Goal: Task Accomplishment & Management: Complete application form

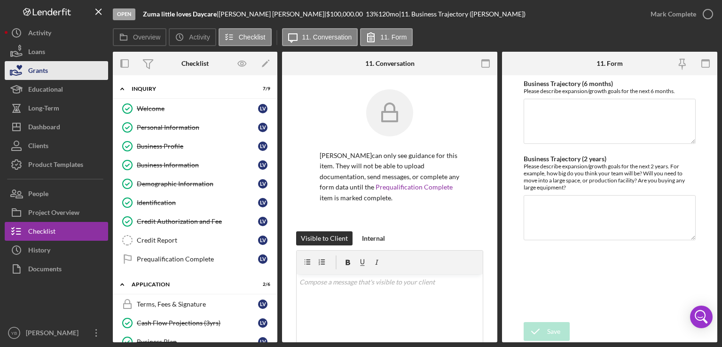
scroll to position [507, 0]
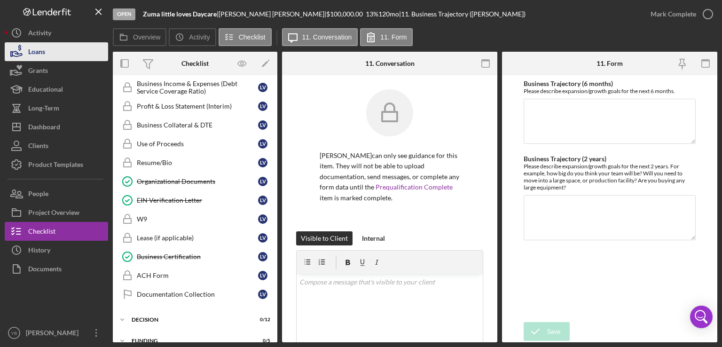
click at [36, 53] on div "Loans" at bounding box center [36, 52] width 17 height 21
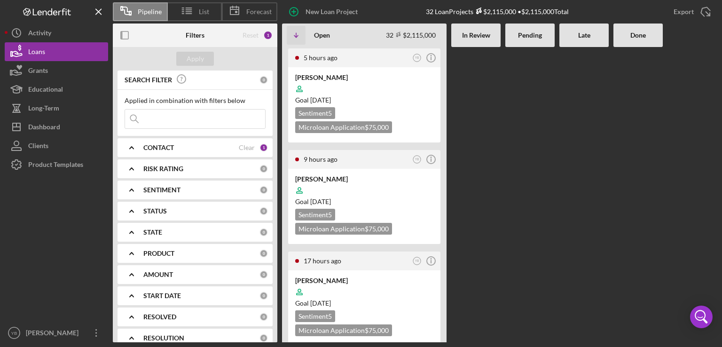
click at [540, 138] on div at bounding box center [530, 194] width 49 height 295
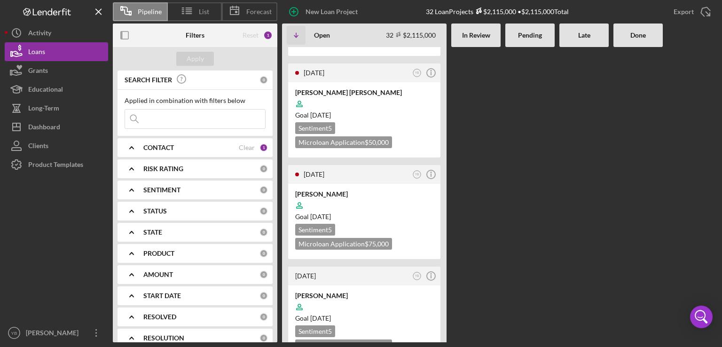
scroll to position [828, 0]
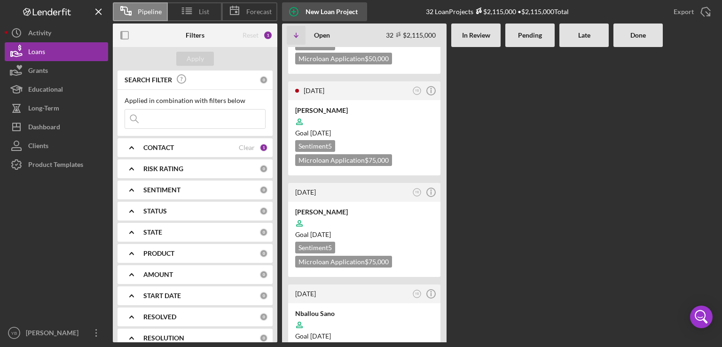
click at [326, 11] on div "New Loan Project" at bounding box center [332, 11] width 52 height 19
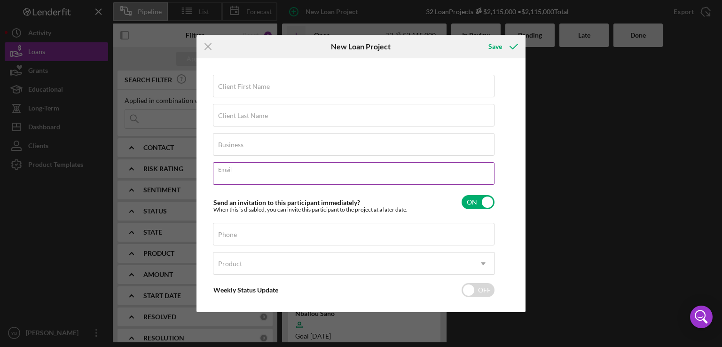
click at [230, 168] on div "Email Required" at bounding box center [354, 174] width 282 height 24
paste input "[EMAIL_ADDRESS][DOMAIN_NAME]"
type input "[EMAIL_ADDRESS][DOMAIN_NAME]"
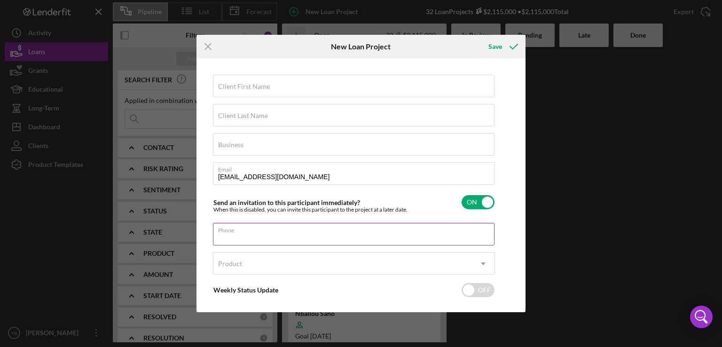
click at [227, 238] on input "Phone" at bounding box center [354, 234] width 282 height 23
paste input "[PHONE_NUMBER]"
type input "[PHONE_NUMBER]"
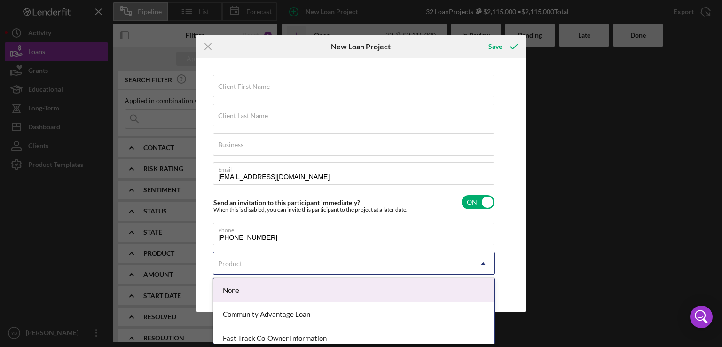
click at [483, 268] on icon "Icon/Dropdown Arrow" at bounding box center [483, 264] width 23 height 23
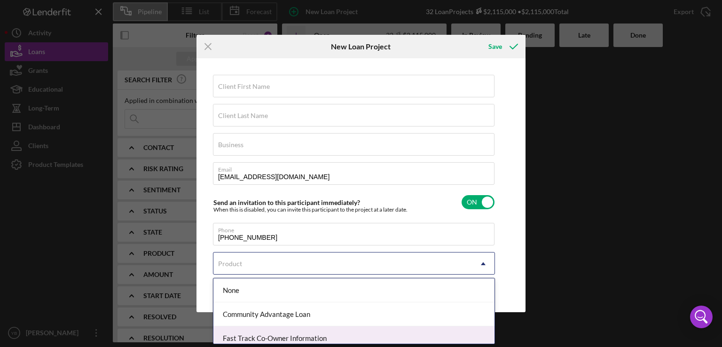
click at [331, 326] on div "Fast Track Co-Owner Information" at bounding box center [354, 338] width 281 height 24
checkbox input "true"
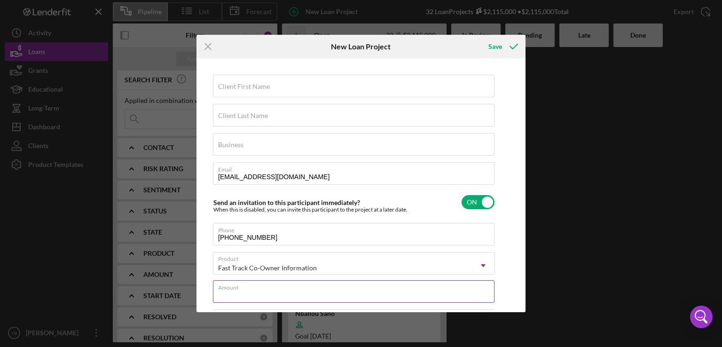
click at [272, 292] on input "Amount" at bounding box center [354, 291] width 282 height 23
type input "$250,000"
click at [251, 83] on label "Client First Name" at bounding box center [244, 87] width 52 height 8
click at [251, 83] on input "Client First Name" at bounding box center [354, 86] width 282 height 23
paste input "Abdoula Obas"
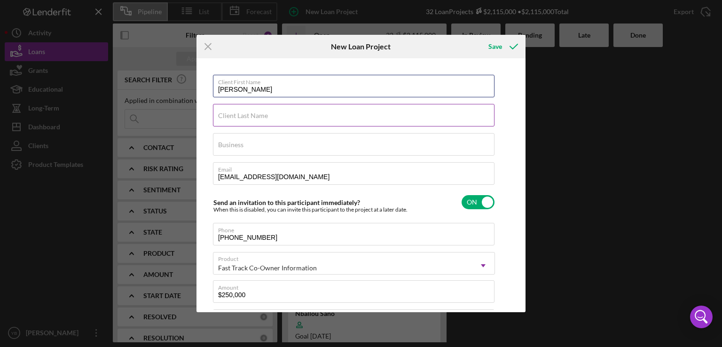
type input "Abdoula Obas"
click at [226, 115] on label "Client Last Name" at bounding box center [243, 116] width 50 height 8
click at [226, 115] on input "Client Last Name" at bounding box center [354, 115] width 282 height 23
paste input "Abdoula Obas"
click at [245, 119] on input "Abdoula Obas" at bounding box center [354, 115] width 282 height 23
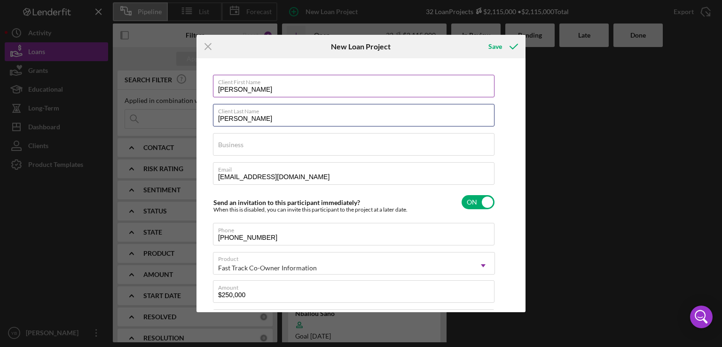
type input "[PERSON_NAME]"
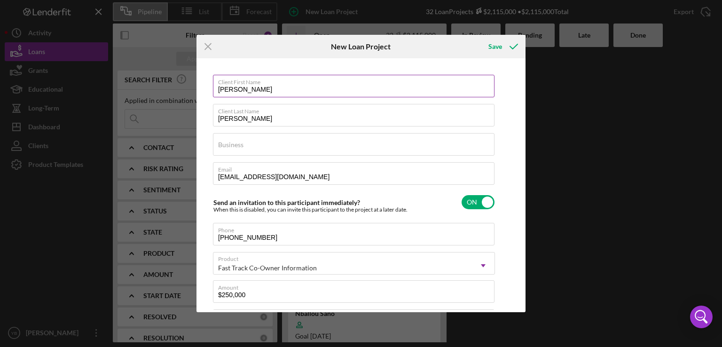
click at [271, 86] on input "Abdoula Obas" at bounding box center [354, 86] width 282 height 23
type input "Abdoula"
click at [245, 147] on input "Business" at bounding box center [354, 144] width 282 height 23
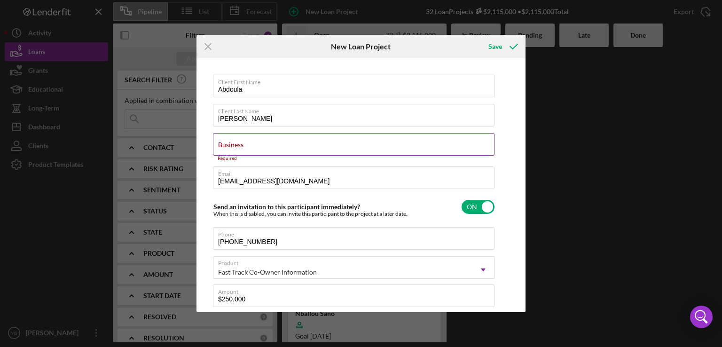
click at [228, 139] on div "Business Required" at bounding box center [354, 147] width 282 height 28
click at [235, 145] on label "Business" at bounding box center [230, 145] width 25 height 8
click at [235, 145] on input "Business" at bounding box center [354, 144] width 282 height 23
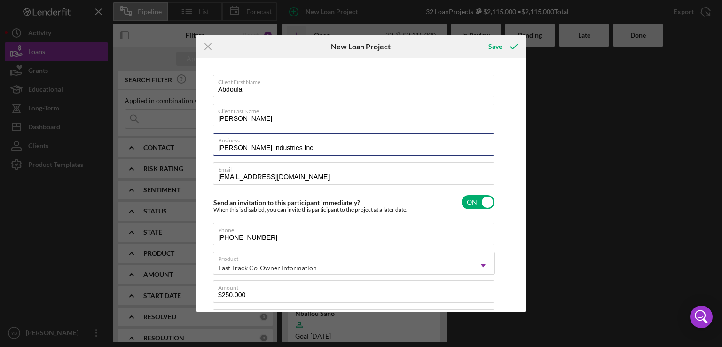
type input "[PERSON_NAME] Industries Inc"
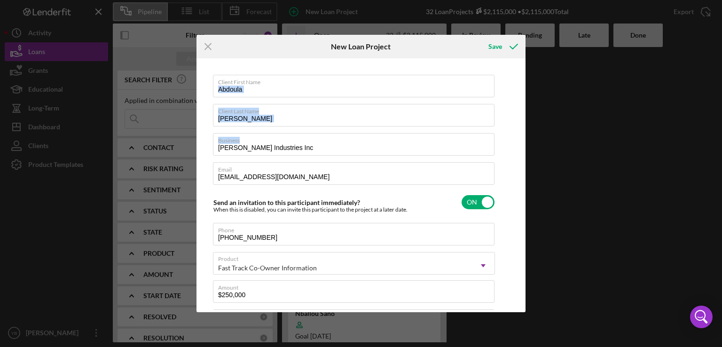
drag, startPoint x: 519, startPoint y: 151, endPoint x: 508, endPoint y: 93, distance: 59.8
click at [508, 93] on div "Client First Name Abdoula Client Last Name Obas Business Florence Industries In…" at bounding box center [361, 185] width 324 height 249
click at [500, 51] on div "Save" at bounding box center [496, 46] width 14 height 19
checkbox input "false"
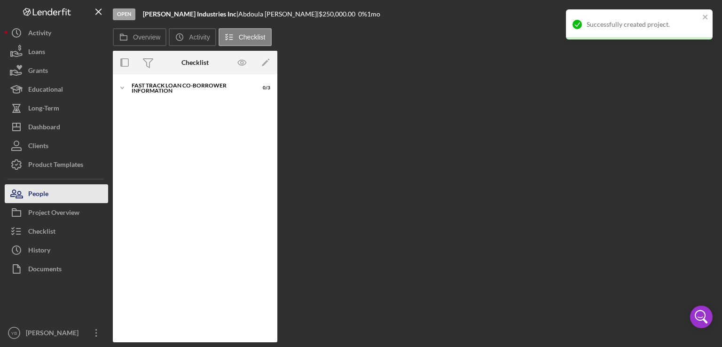
click at [37, 192] on div "People" at bounding box center [38, 194] width 20 height 21
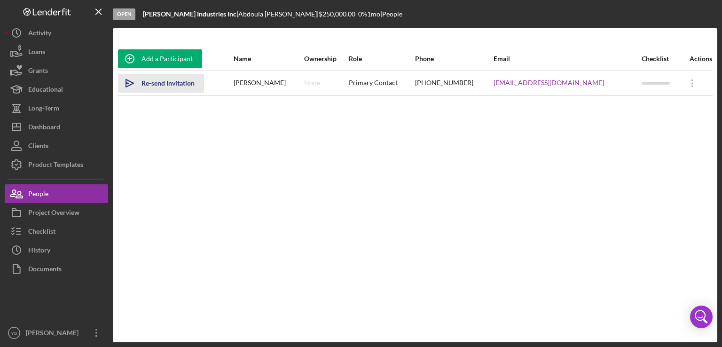
click at [153, 83] on div "Re-send Invitation" at bounding box center [168, 83] width 53 height 19
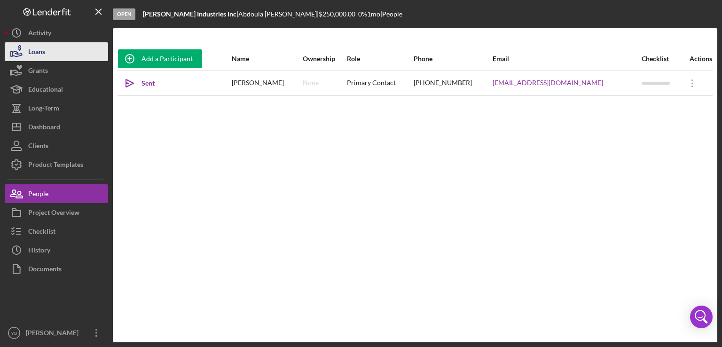
click at [68, 56] on button "Loans" at bounding box center [56, 51] width 103 height 19
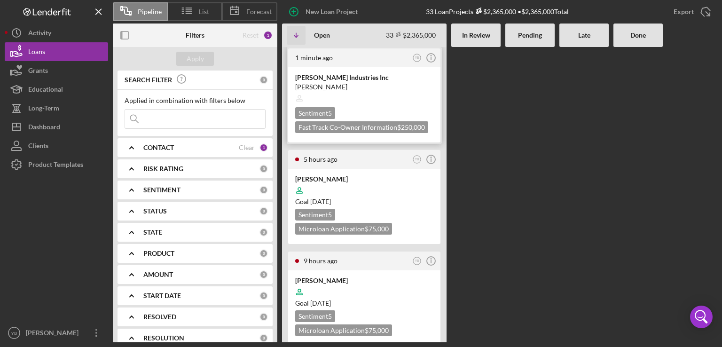
click at [369, 99] on div at bounding box center [364, 98] width 138 height 18
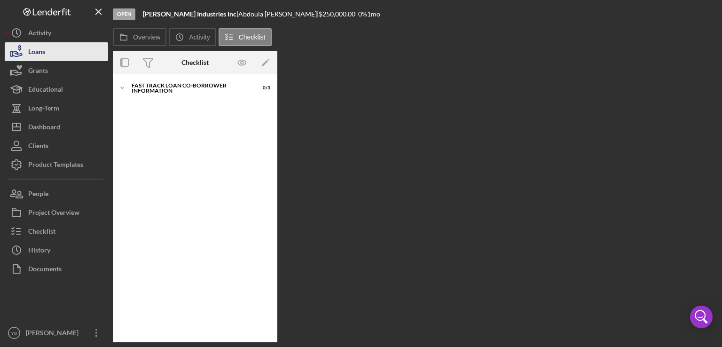
click at [50, 52] on button "Loans" at bounding box center [56, 51] width 103 height 19
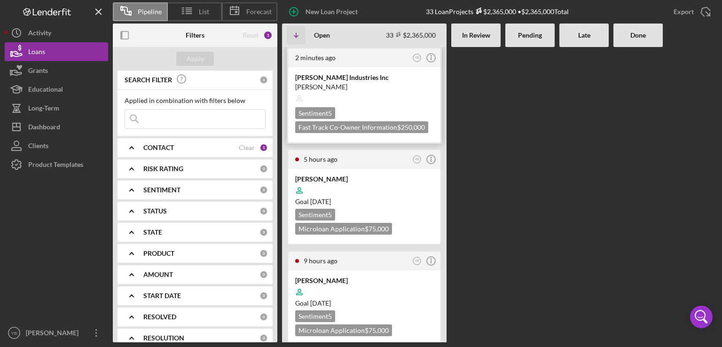
click at [370, 96] on div at bounding box center [364, 98] width 138 height 18
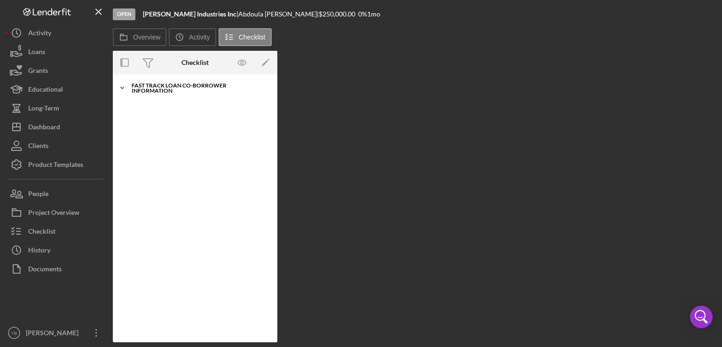
click at [190, 87] on div "Fast Track Loan Co-Borrower Information" at bounding box center [199, 88] width 134 height 11
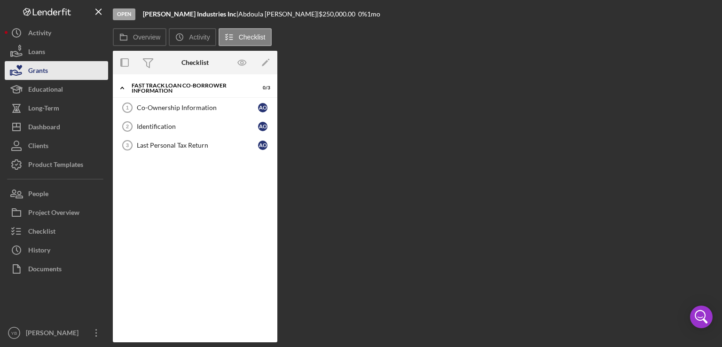
click at [78, 61] on button "Grants" at bounding box center [56, 70] width 103 height 19
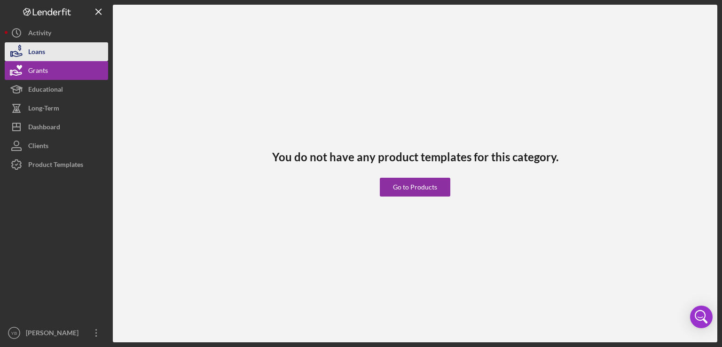
click at [55, 56] on button "Loans" at bounding box center [56, 51] width 103 height 19
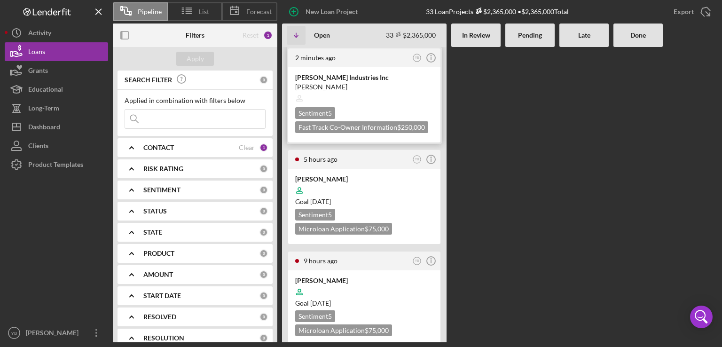
click at [384, 97] on div at bounding box center [364, 98] width 138 height 18
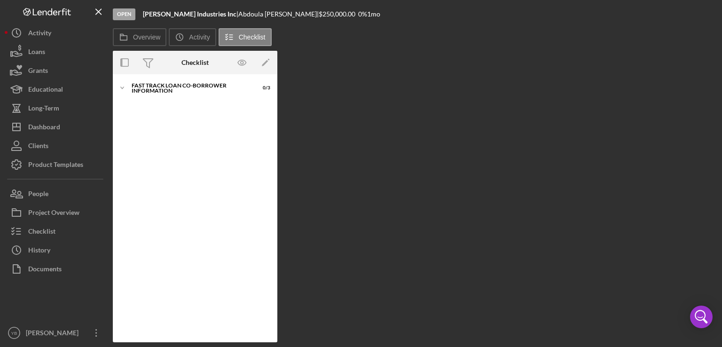
click at [384, 97] on div "Open Florence Industries Inc | Abdoula Obas | $250,000.00 0 % 1 mo Overview Ico…" at bounding box center [415, 171] width 605 height 342
click at [142, 41] on button "Overview" at bounding box center [140, 37] width 54 height 18
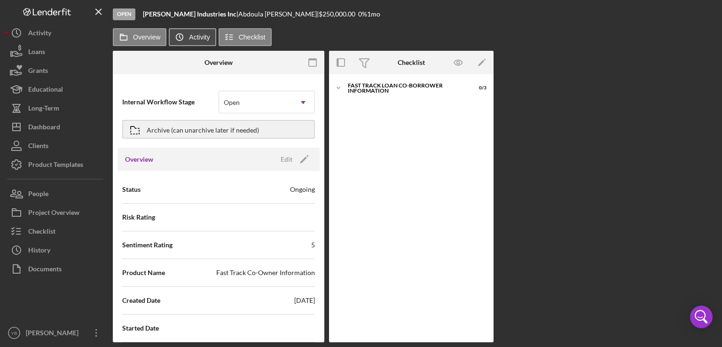
click at [190, 38] on label "Activity" at bounding box center [199, 37] width 21 height 8
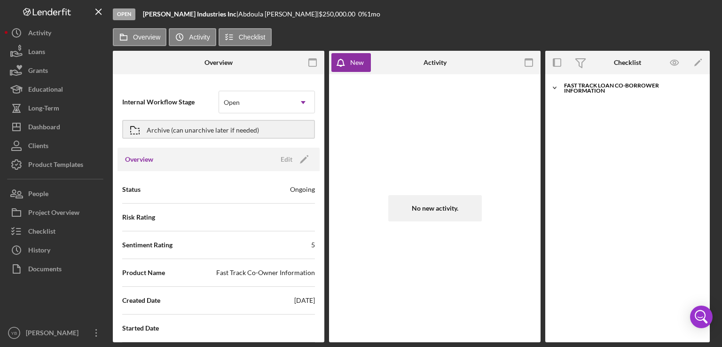
click at [629, 89] on div "Fast Track Loan Co-Borrower Information" at bounding box center [631, 88] width 134 height 11
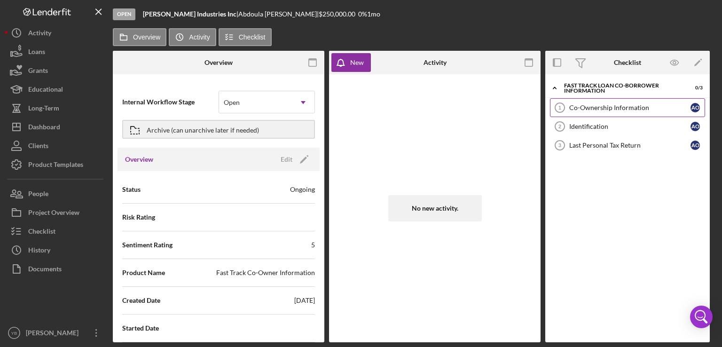
click at [626, 105] on div "Co-Ownership Information" at bounding box center [630, 108] width 121 height 8
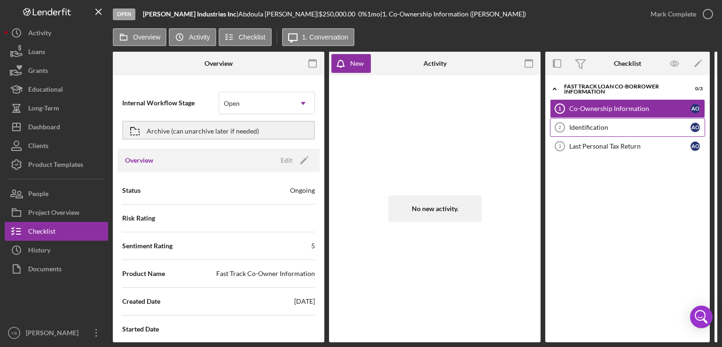
click at [587, 130] on div "Identification" at bounding box center [630, 128] width 121 height 8
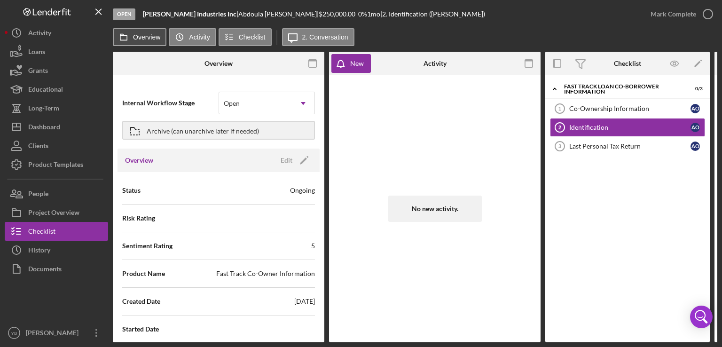
click at [152, 39] on label "Overview" at bounding box center [146, 37] width 27 height 8
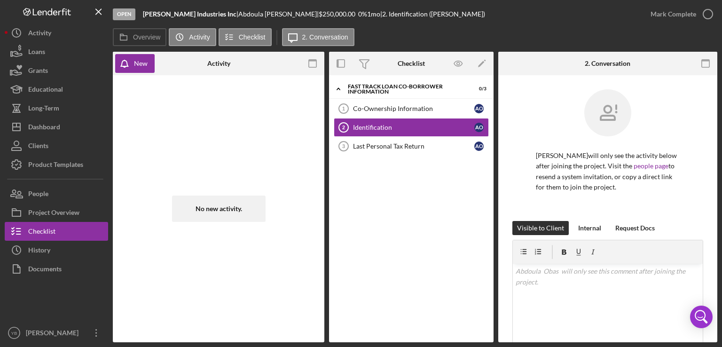
click at [277, 105] on div "No new activity." at bounding box center [219, 209] width 202 height 258
click at [42, 196] on div "People" at bounding box center [38, 194] width 20 height 21
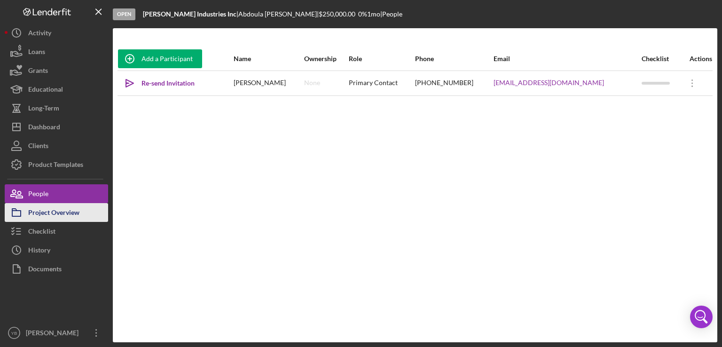
click at [53, 217] on div "Project Overview" at bounding box center [53, 213] width 51 height 21
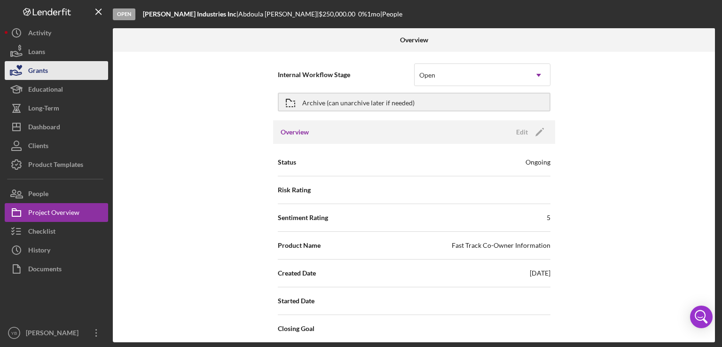
click at [50, 61] on button "Loans" at bounding box center [56, 51] width 103 height 19
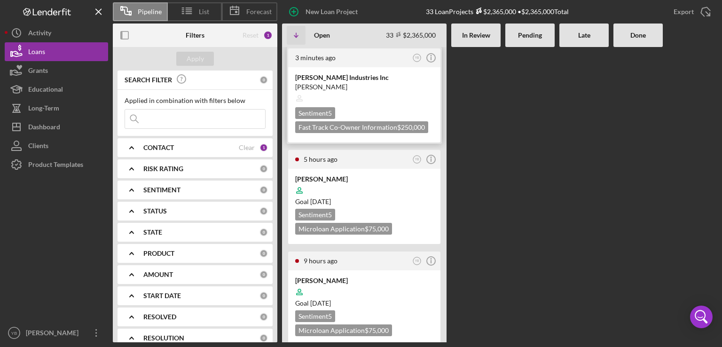
click at [348, 86] on div "[PERSON_NAME]" at bounding box center [364, 86] width 138 height 9
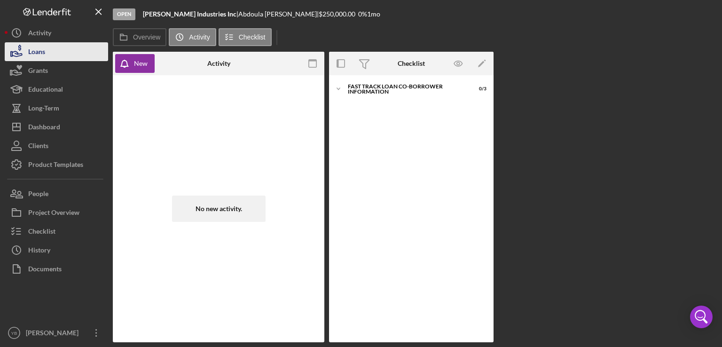
click at [43, 49] on div "Loans" at bounding box center [36, 52] width 17 height 21
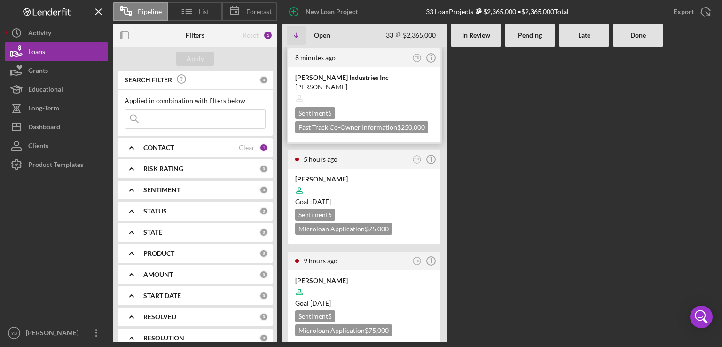
click at [354, 96] on div at bounding box center [364, 98] width 138 height 18
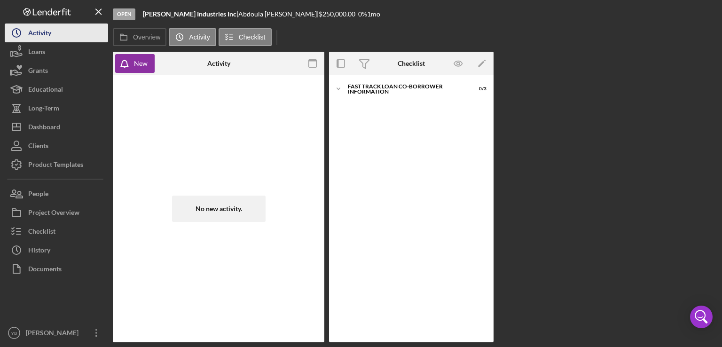
click at [103, 41] on button "Icon/History Activity" at bounding box center [56, 33] width 103 height 19
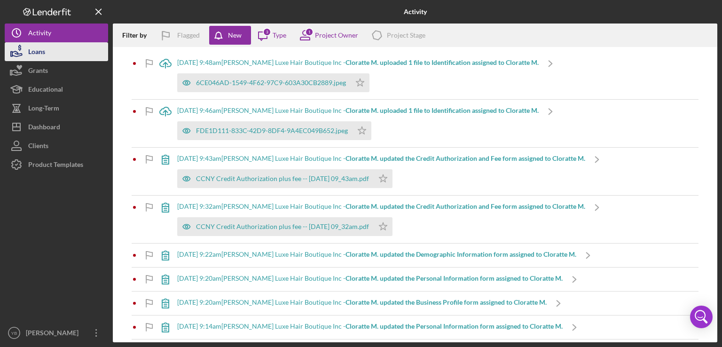
click at [47, 54] on button "Loans" at bounding box center [56, 51] width 103 height 19
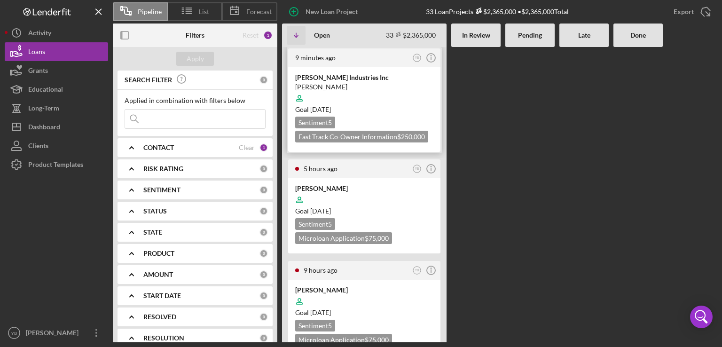
click at [372, 96] on div at bounding box center [364, 98] width 138 height 18
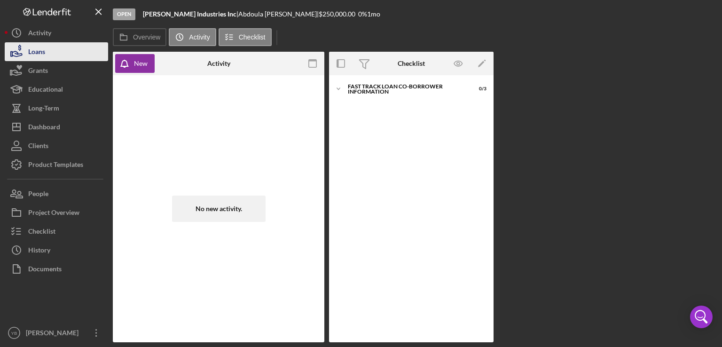
click at [51, 50] on button "Loans" at bounding box center [56, 51] width 103 height 19
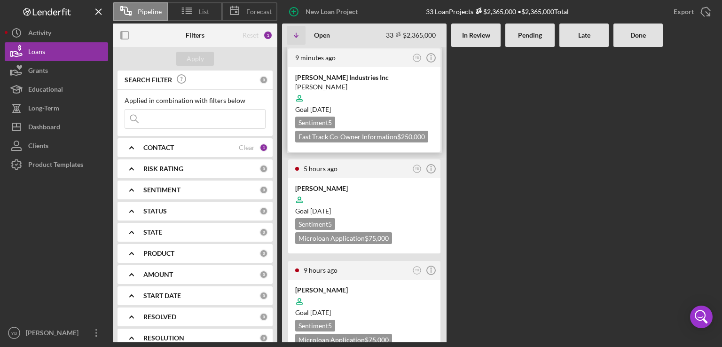
click at [363, 91] on div at bounding box center [364, 98] width 138 height 18
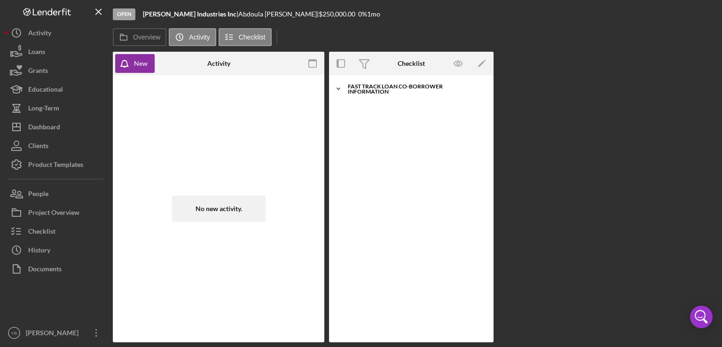
click at [375, 89] on div "Fast Track Loan Co-Borrower Information" at bounding box center [415, 89] width 134 height 11
click at [405, 27] on div "Open [PERSON_NAME] Industries Inc | [PERSON_NAME] | $250,000.00 0 % 1 mo" at bounding box center [415, 14] width 605 height 28
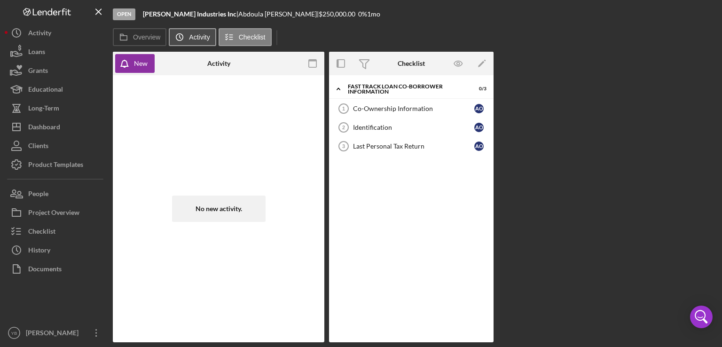
click at [193, 40] on label "Activity" at bounding box center [199, 37] width 21 height 8
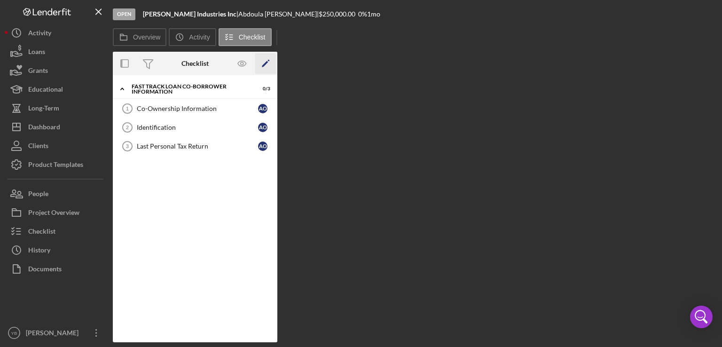
click at [265, 64] on polygon "button" at bounding box center [265, 64] width 7 height 7
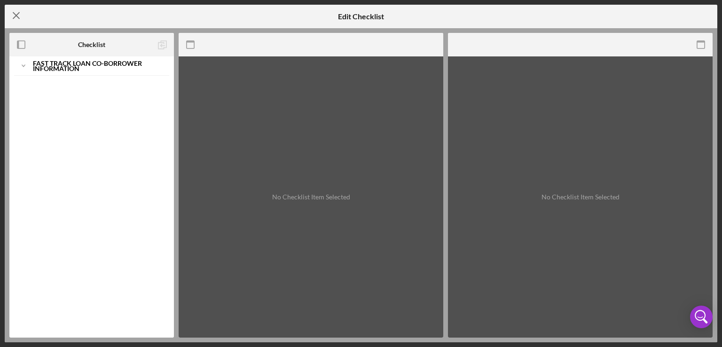
click at [16, 18] on icon "Icon/Menu Close" at bounding box center [17, 16] width 24 height 24
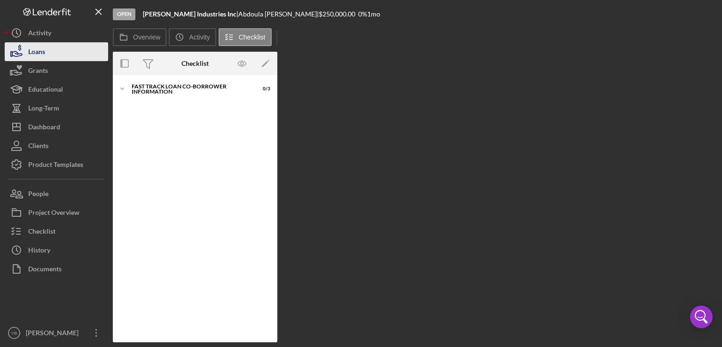
click at [39, 53] on div "Loans" at bounding box center [36, 52] width 17 height 21
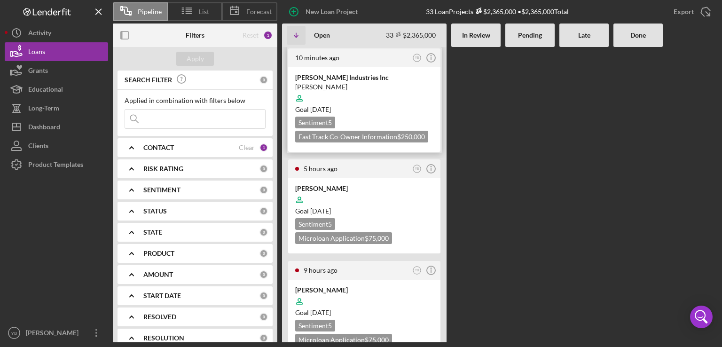
click at [364, 84] on div "[PERSON_NAME]" at bounding box center [364, 86] width 138 height 9
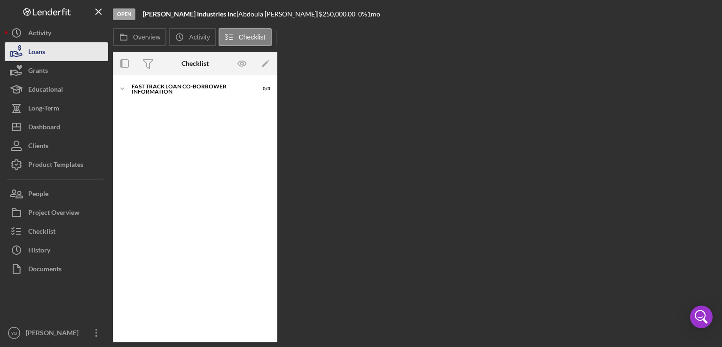
click at [53, 52] on button "Loans" at bounding box center [56, 51] width 103 height 19
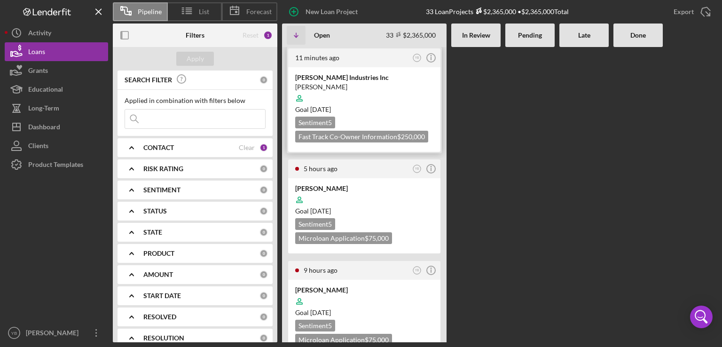
click at [331, 109] on time "[DATE]" at bounding box center [320, 109] width 21 height 8
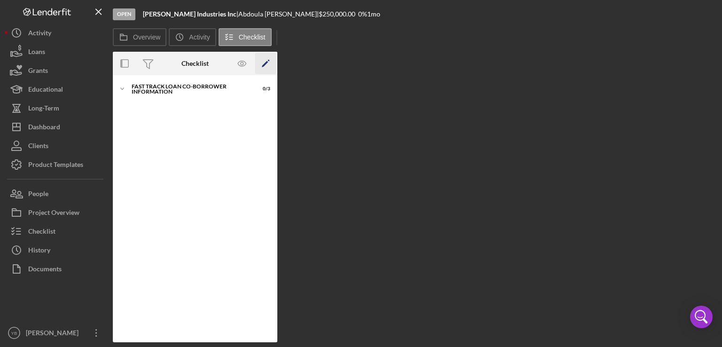
click at [261, 64] on icon "Icon/Edit" at bounding box center [265, 63] width 21 height 21
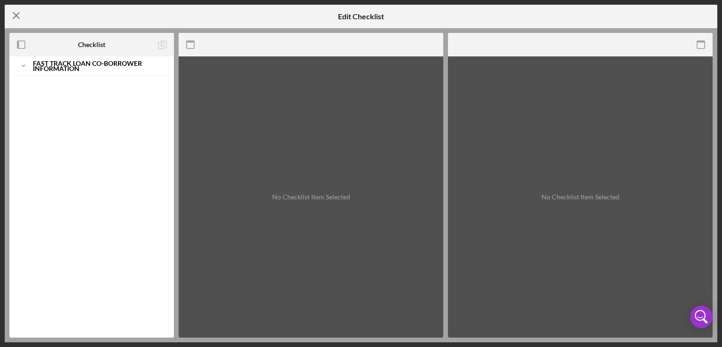
click at [18, 16] on icon "Icon/Menu Close" at bounding box center [17, 16] width 24 height 24
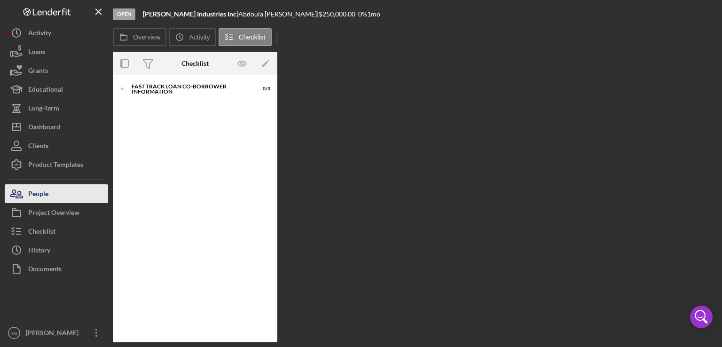
click at [46, 194] on div "People" at bounding box center [38, 194] width 20 height 21
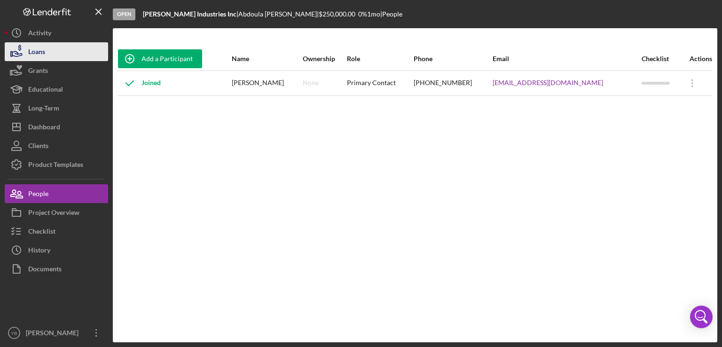
click at [35, 50] on div "Loans" at bounding box center [36, 52] width 17 height 21
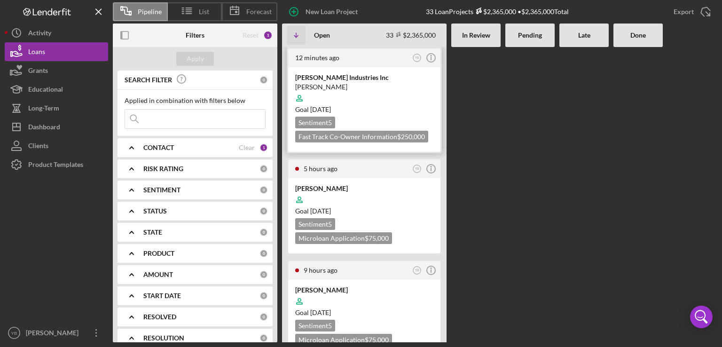
click at [393, 82] on div "[PERSON_NAME]" at bounding box center [364, 86] width 138 height 9
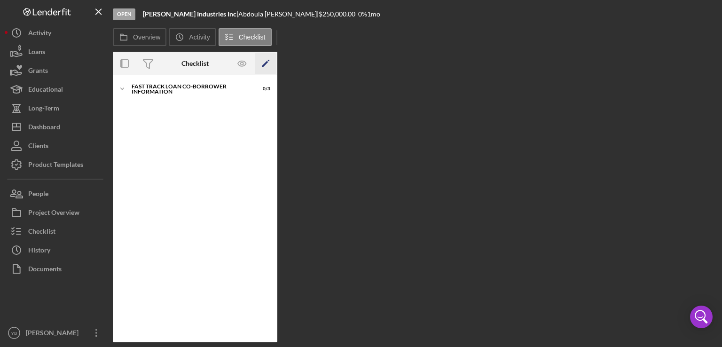
click at [262, 61] on icon "Icon/Edit" at bounding box center [265, 63] width 21 height 21
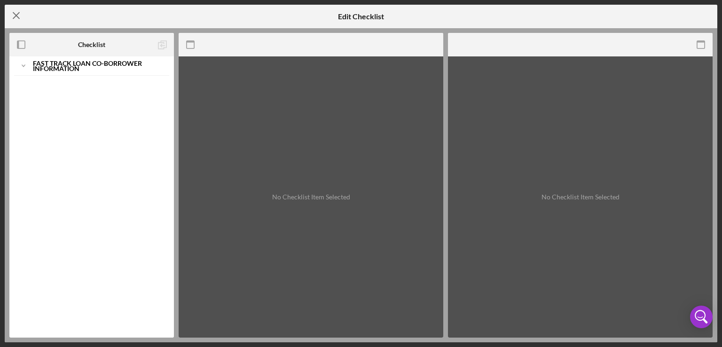
click at [24, 14] on icon "Icon/Menu Close" at bounding box center [17, 16] width 24 height 24
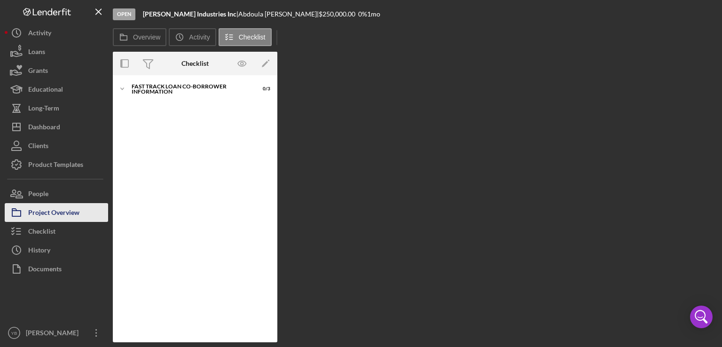
click at [58, 211] on div "Project Overview" at bounding box center [53, 213] width 51 height 21
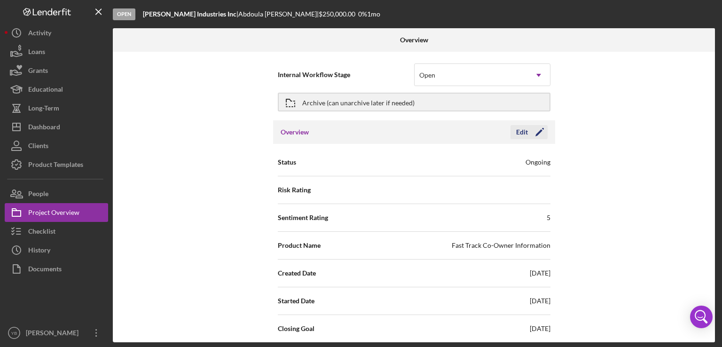
click at [539, 135] on icon "Icon/Edit" at bounding box center [540, 132] width 24 height 24
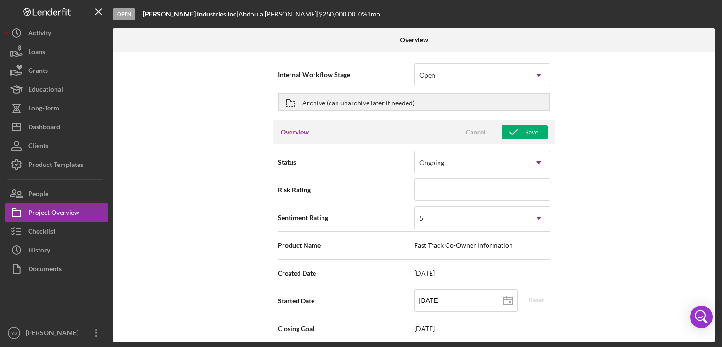
click at [497, 249] on div "Product Name Fast Track Co-Owner Information" at bounding box center [414, 246] width 273 height 24
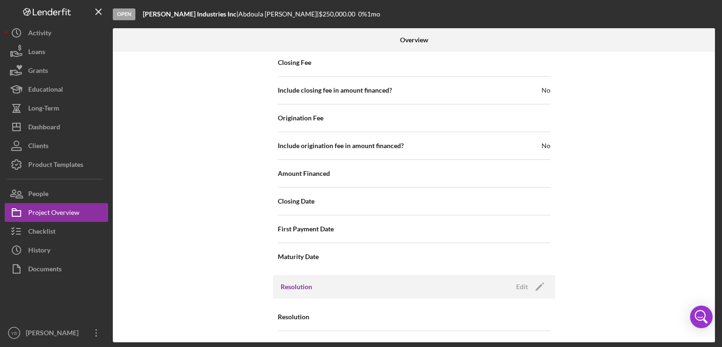
scroll to position [1037, 0]
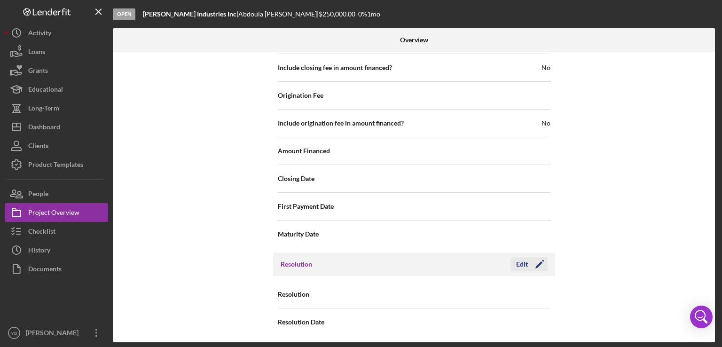
click at [537, 262] on polygon "button" at bounding box center [539, 264] width 7 height 7
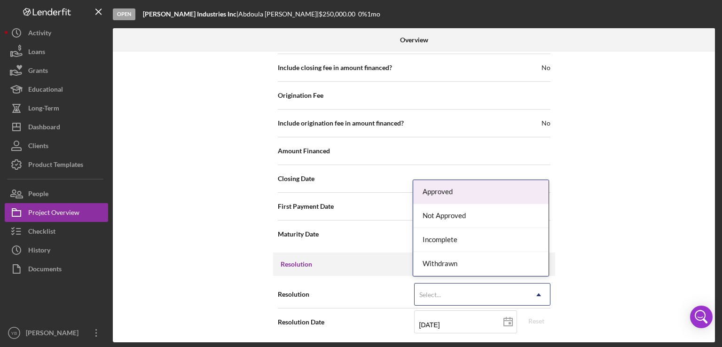
click at [538, 292] on icon "Icon/Dropdown Arrow" at bounding box center [539, 295] width 23 height 23
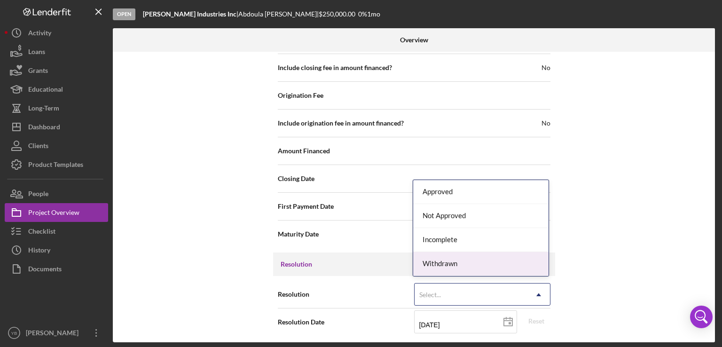
click at [463, 262] on div "Withdrawn" at bounding box center [480, 264] width 135 height 24
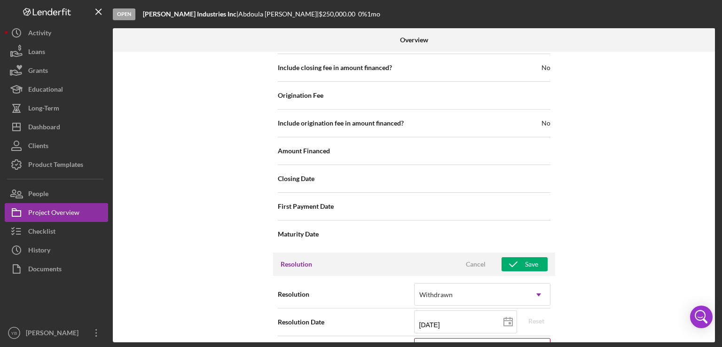
click at [653, 149] on div "Internal Workflow Stage Open Icon/Dropdown Arrow Archive (can unarchive later i…" at bounding box center [414, 197] width 602 height 291
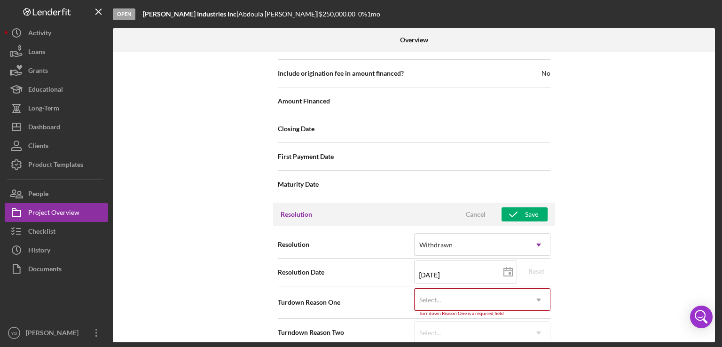
scroll to position [1096, 0]
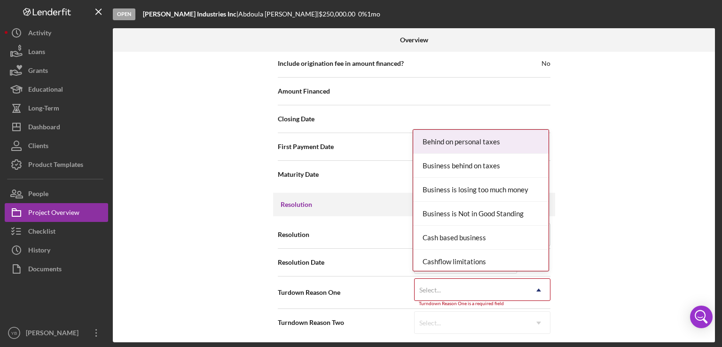
click at [538, 283] on icon "Icon/Dropdown Arrow" at bounding box center [539, 290] width 23 height 23
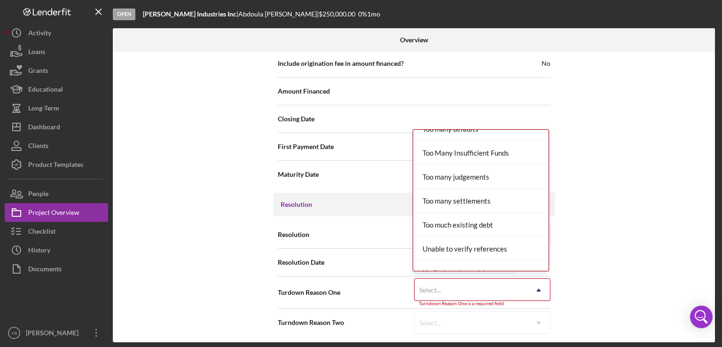
scroll to position [1029, 0]
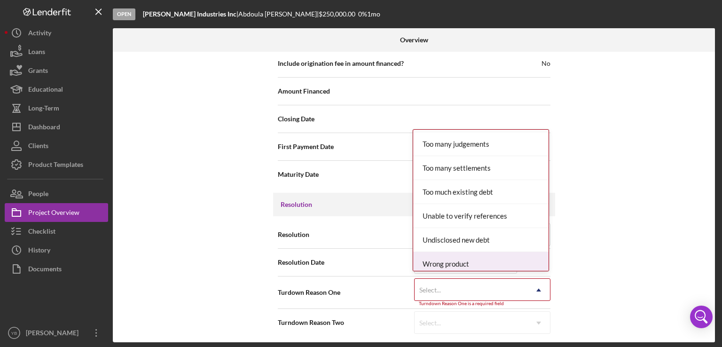
click at [480, 260] on div "Wrong product" at bounding box center [480, 264] width 135 height 24
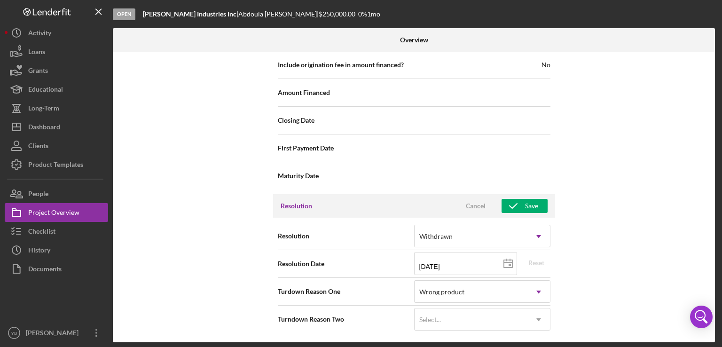
scroll to position [1092, 0]
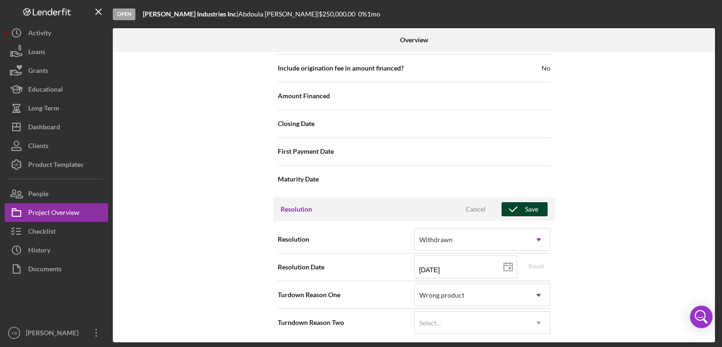
click at [529, 208] on div "Save" at bounding box center [531, 209] width 13 height 14
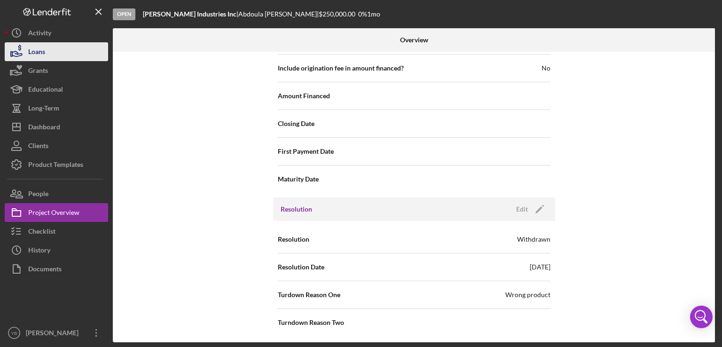
click at [51, 57] on button "Loans" at bounding box center [56, 51] width 103 height 19
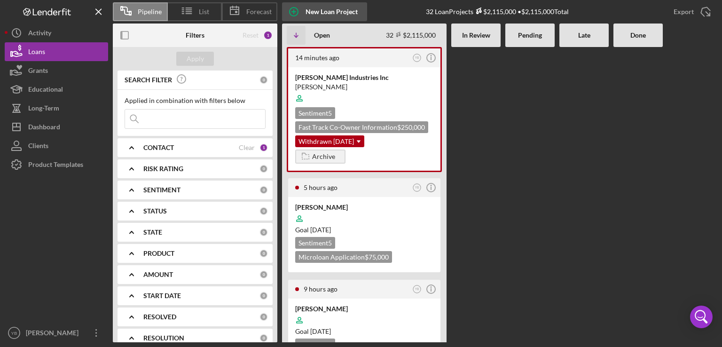
click at [316, 11] on div "New Loan Project" at bounding box center [332, 11] width 52 height 19
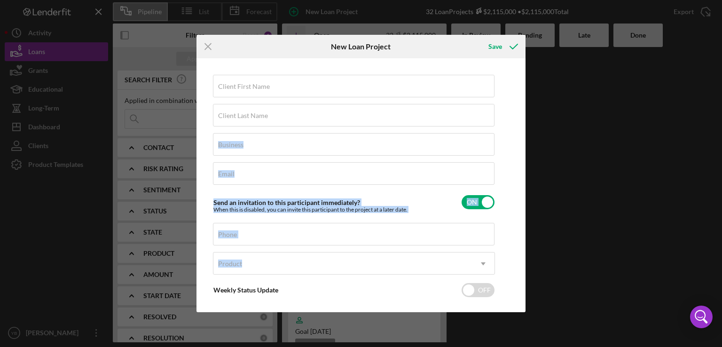
drag, startPoint x: 517, startPoint y: 121, endPoint x: 523, endPoint y: 256, distance: 135.6
click at [523, 256] on div "Client First Name Required Client Last Name Required Business Required Email Re…" at bounding box center [361, 185] width 324 height 249
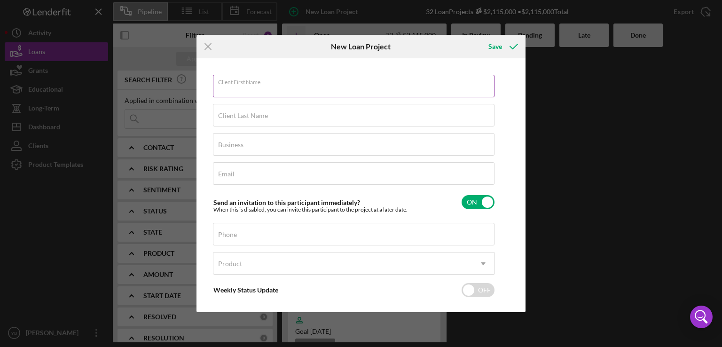
click at [293, 85] on div "Client First Name Required" at bounding box center [354, 87] width 282 height 24
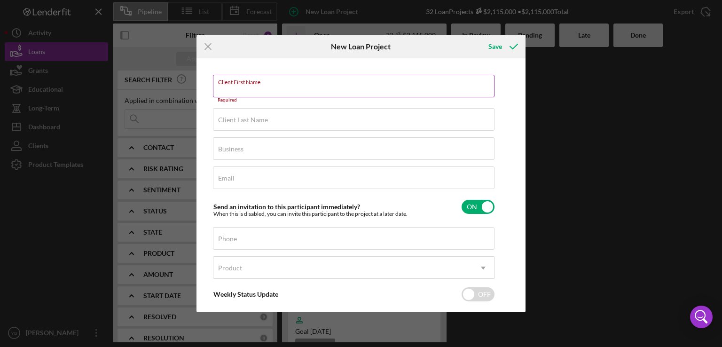
click at [261, 90] on input "Client First Name" at bounding box center [354, 86] width 282 height 23
paste input "Abdoula Obas"
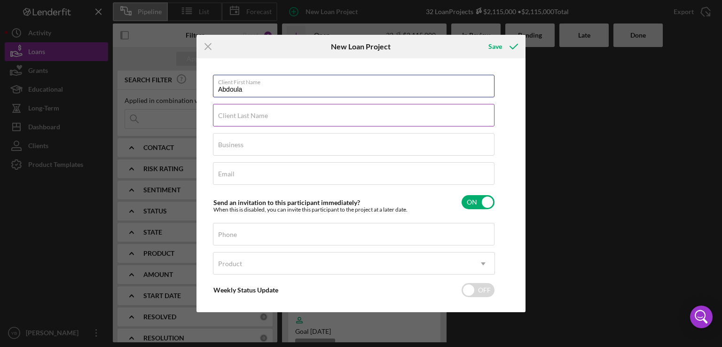
type input "Abdoula"
click at [242, 118] on label "Client Last Name" at bounding box center [243, 116] width 50 height 8
click at [242, 118] on input "Client Last Name" at bounding box center [354, 115] width 282 height 23
paste input "Abdoula Obas"
type input "[PERSON_NAME]"
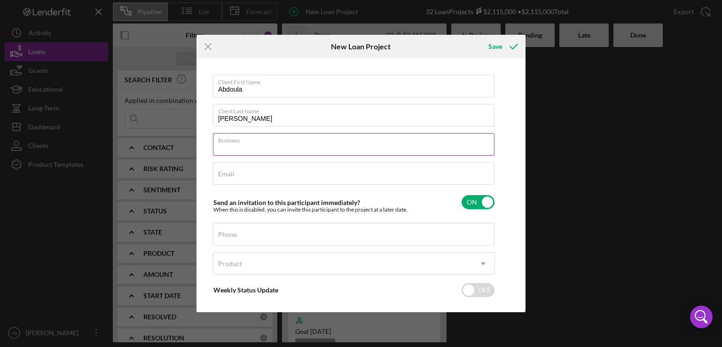
click at [282, 149] on input "Business" at bounding box center [354, 144] width 282 height 23
type input "[PERSON_NAME] Industries Inc"
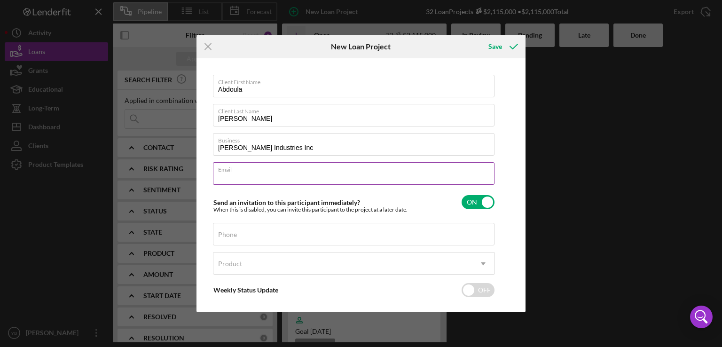
click at [235, 173] on input "Email" at bounding box center [354, 173] width 282 height 23
paste input "(929) 686-2079"
type input "(929) 686-2079"
click at [235, 173] on input "(929) 686-2079" at bounding box center [354, 173] width 282 height 23
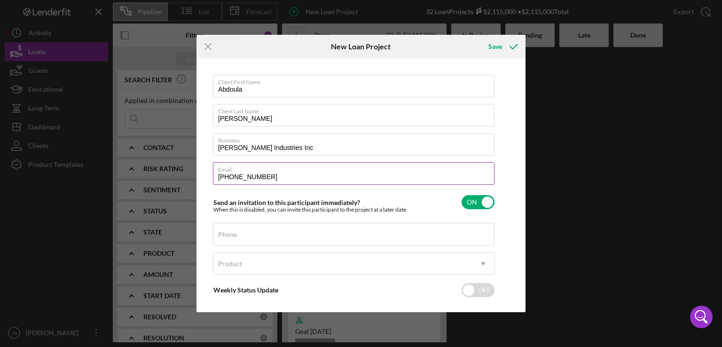
click at [235, 173] on input "(929) 686-2079" at bounding box center [354, 173] width 282 height 23
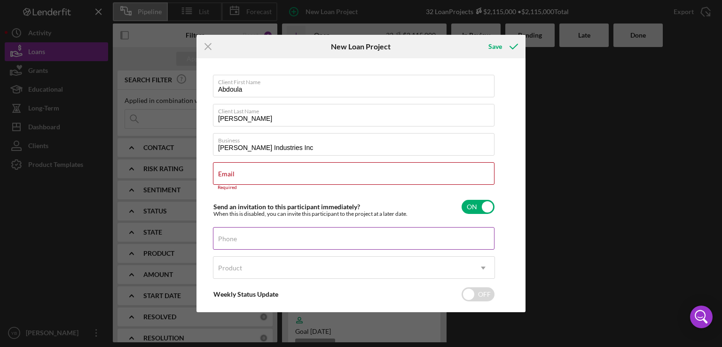
click at [222, 237] on label "Phone" at bounding box center [227, 239] width 19 height 8
click at [222, 237] on input "Phone" at bounding box center [354, 238] width 282 height 23
paste input "(929) 686-2079"
type input "(929) 686-2079"
click at [221, 179] on input "Email" at bounding box center [354, 173] width 282 height 23
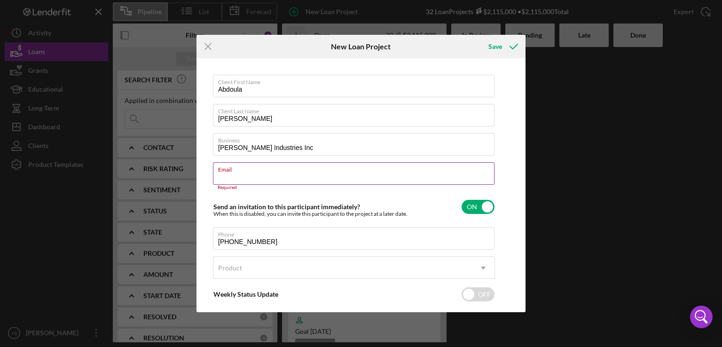
paste input "Abdoulaobas@gmail.com"
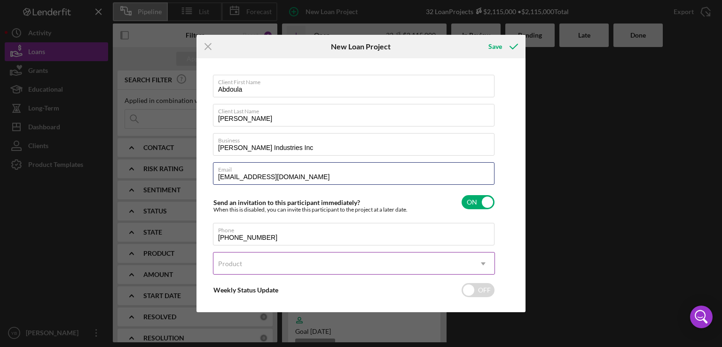
type input "Abdoulaobas@gmail.com"
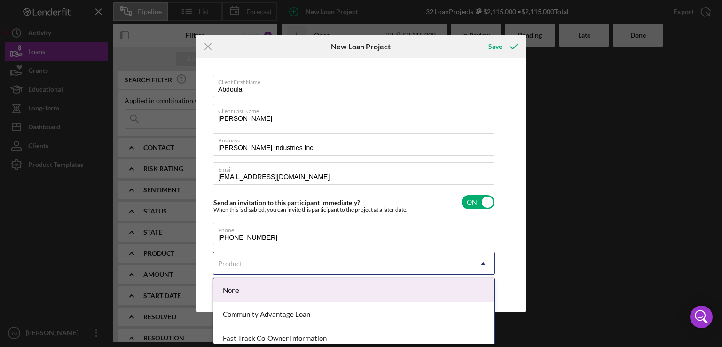
click at [236, 267] on div "Product" at bounding box center [343, 264] width 259 height 22
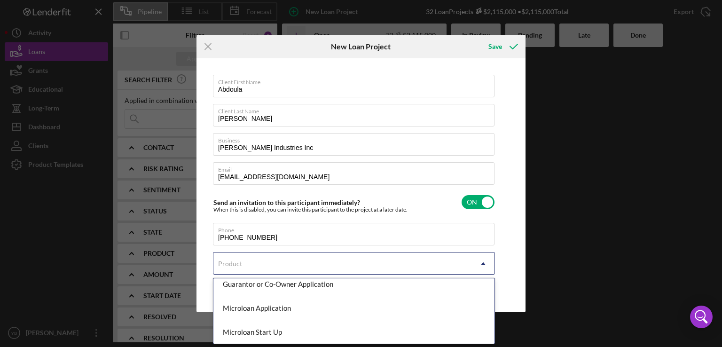
scroll to position [32, 0]
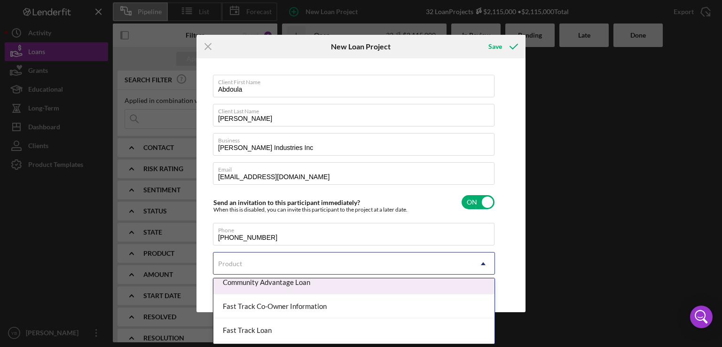
click at [284, 285] on div "Community Advantage Loan" at bounding box center [354, 282] width 281 height 24
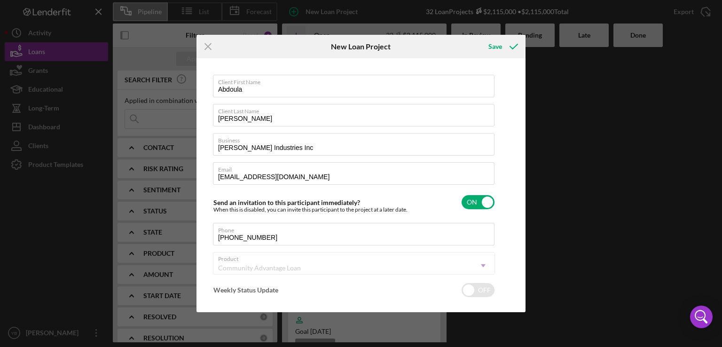
checkbox input "true"
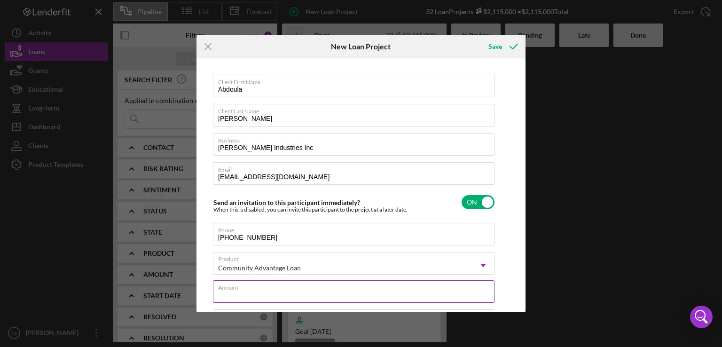
click at [263, 292] on input "Amount" at bounding box center [354, 291] width 282 height 23
type input "$2"
type textarea "Here's a snapshot of information that has been fully approved, as well as the i…"
type input "$25"
type textarea "Here's a snapshot of information that has been fully approved, as well as the i…"
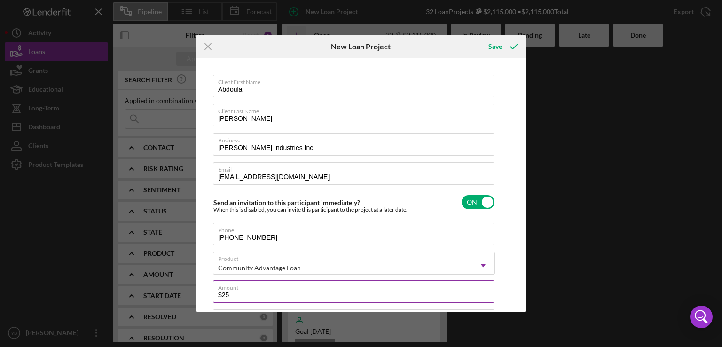
type input "$250"
type textarea "Here's a snapshot of information that has been fully approved, as well as the i…"
type input "$250,000"
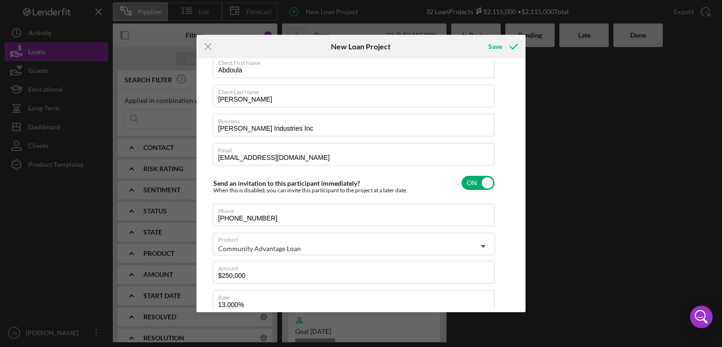
scroll to position [0, 0]
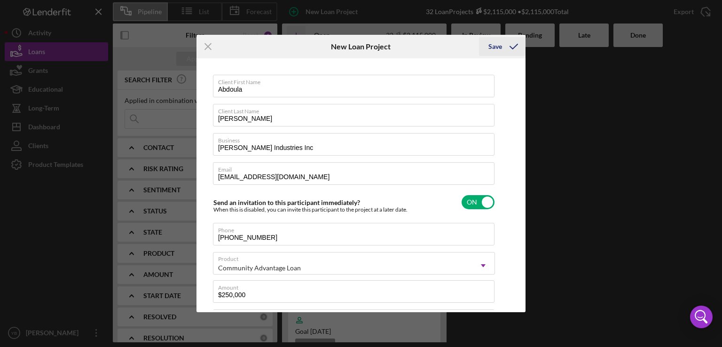
click at [497, 47] on div "Save" at bounding box center [496, 46] width 14 height 19
type textarea "Here's a snapshot of information that has been fully approved, as well as the i…"
checkbox input "false"
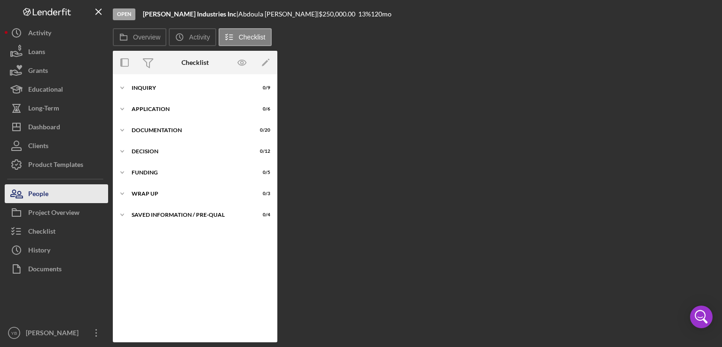
click at [43, 196] on div "People" at bounding box center [38, 194] width 20 height 21
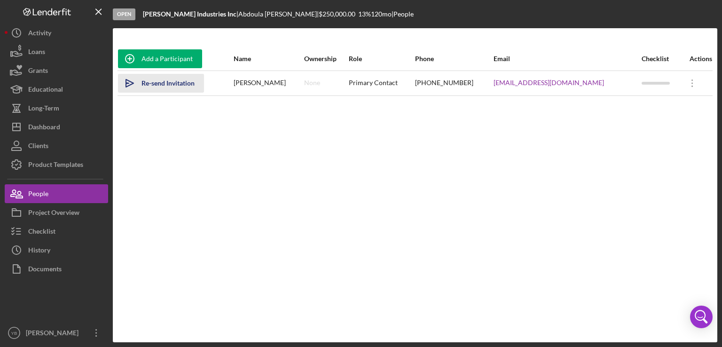
click at [172, 83] on div "Re-send Invitation" at bounding box center [168, 83] width 53 height 19
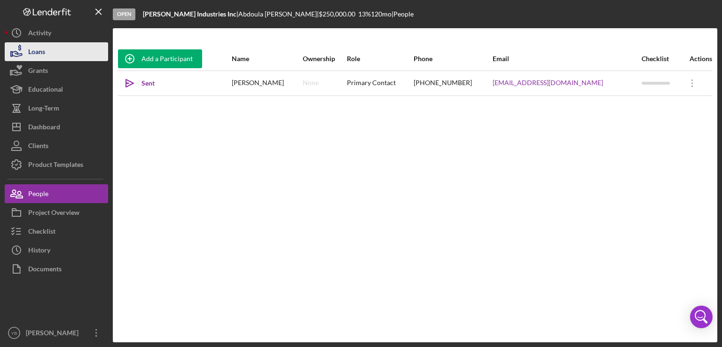
click at [50, 55] on button "Loans" at bounding box center [56, 51] width 103 height 19
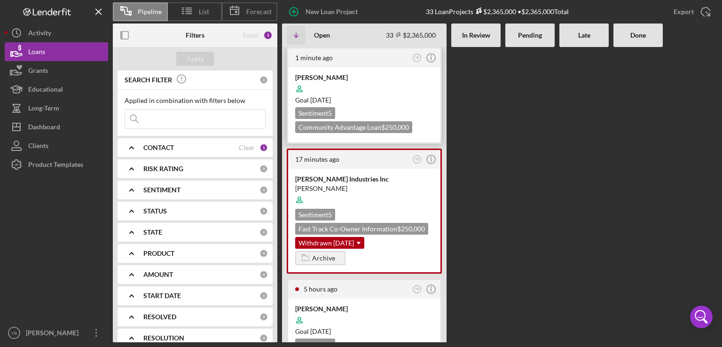
click at [392, 104] on div "Goal 2 months from now" at bounding box center [364, 99] width 138 height 9
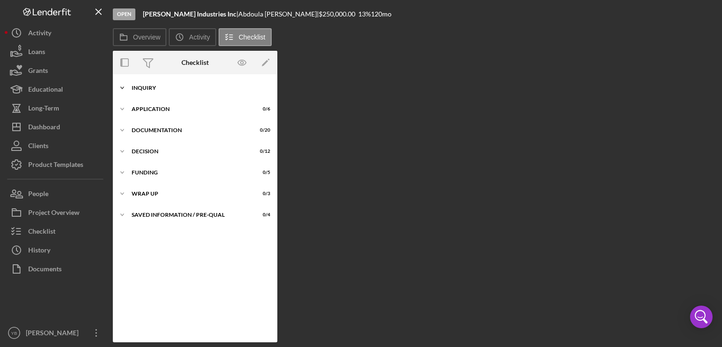
click at [153, 92] on div "Icon/Expander Inquiry 0 / 9" at bounding box center [195, 88] width 165 height 19
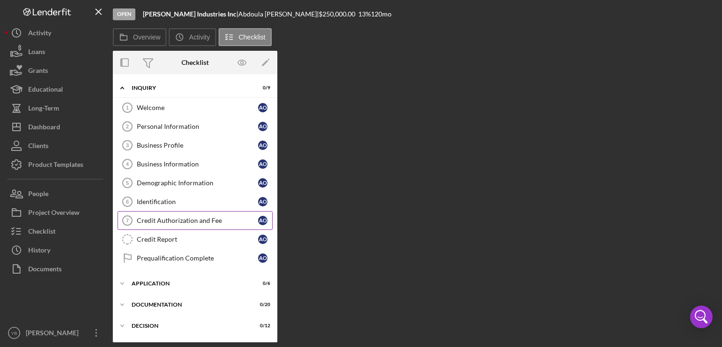
click at [186, 223] on link "Credit Authorization and Fee 7 Credit Authorization and Fee A O" at bounding box center [195, 220] width 155 height 19
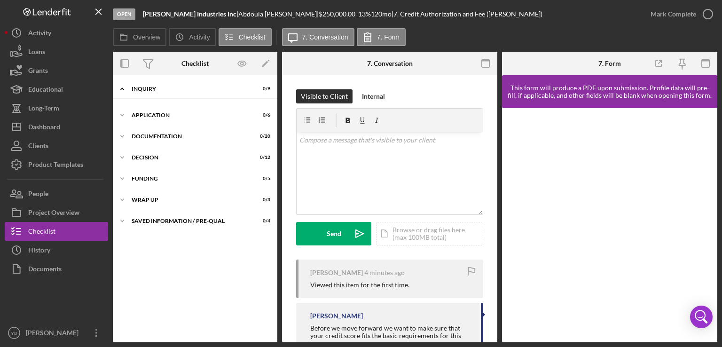
scroll to position [11, 0]
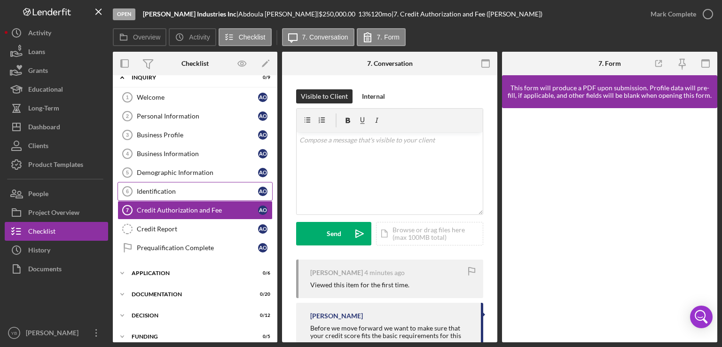
click at [160, 190] on div "Identification" at bounding box center [197, 192] width 121 height 8
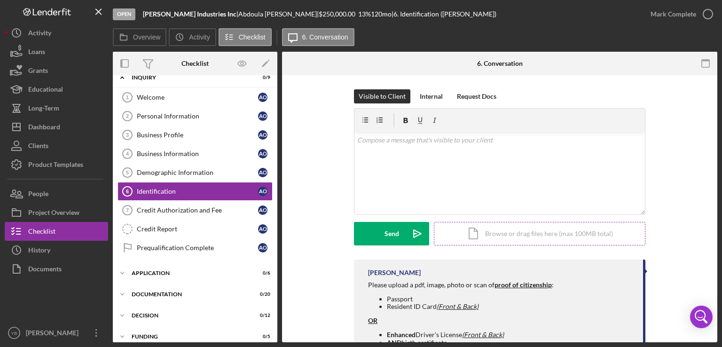
click at [479, 235] on div "Icon/Document Browse or drag files here (max 100MB total) Tap to choose files o…" at bounding box center [540, 234] width 212 height 24
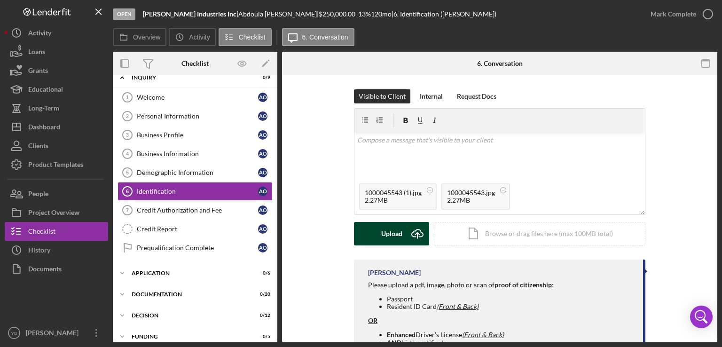
click at [395, 233] on div "Upload" at bounding box center [391, 234] width 21 height 24
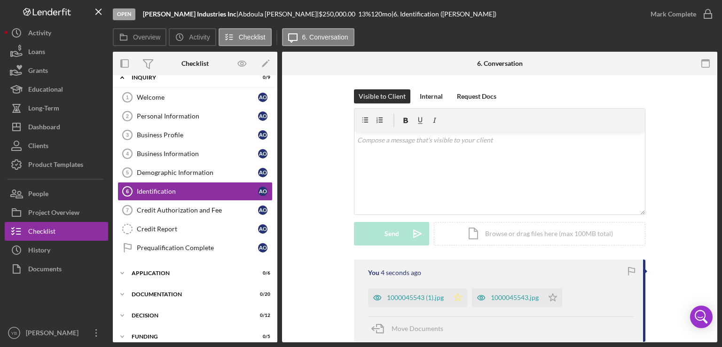
click at [459, 301] on polygon "button" at bounding box center [458, 297] width 8 height 8
click at [553, 300] on polygon "button" at bounding box center [553, 297] width 8 height 8
click at [195, 209] on div "Credit Authorization and Fee" at bounding box center [197, 210] width 121 height 8
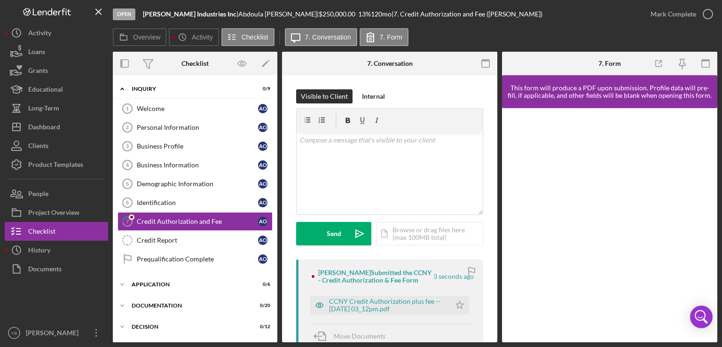
scroll to position [11, 0]
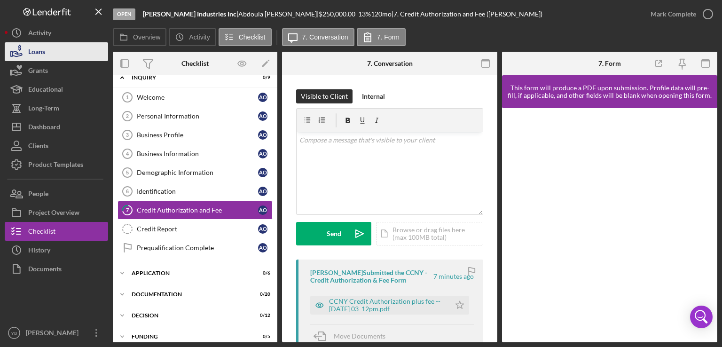
click at [47, 55] on button "Loans" at bounding box center [56, 51] width 103 height 19
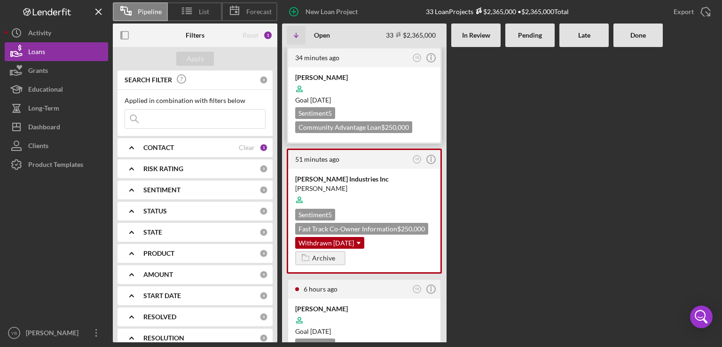
click at [331, 97] on time "[DATE]" at bounding box center [320, 100] width 21 height 8
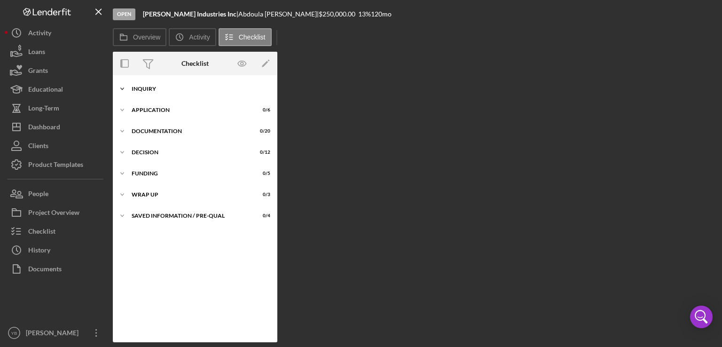
click at [151, 91] on div "Inquiry" at bounding box center [199, 89] width 134 height 6
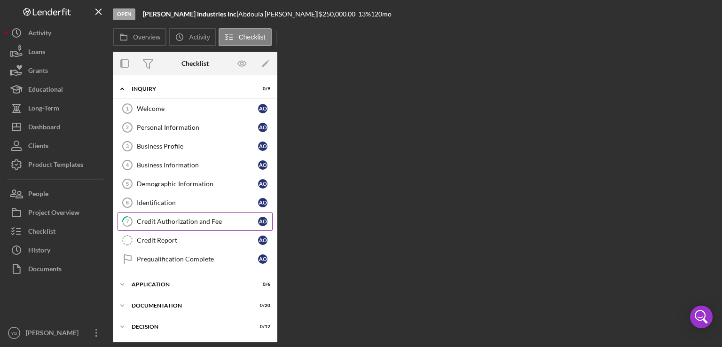
click at [166, 222] on div "Credit Authorization and Fee" at bounding box center [197, 222] width 121 height 8
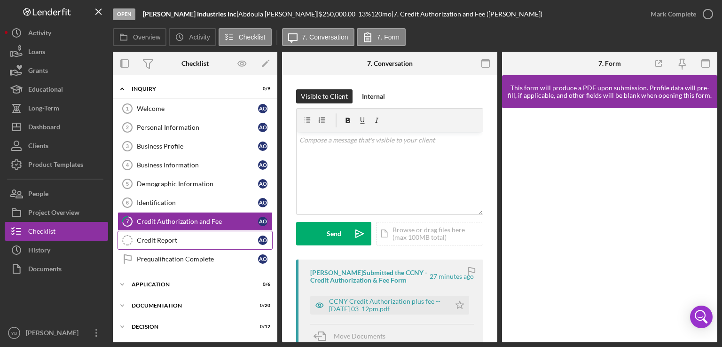
click at [164, 239] on div "Credit Report" at bounding box center [197, 241] width 121 height 8
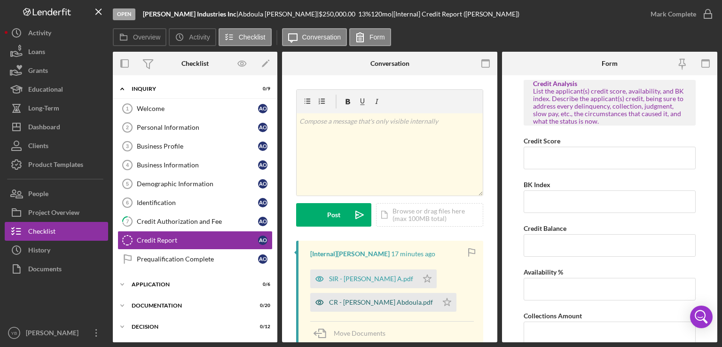
click at [344, 305] on div "CR - [PERSON_NAME] Abdoula.pdf" at bounding box center [381, 303] width 104 height 8
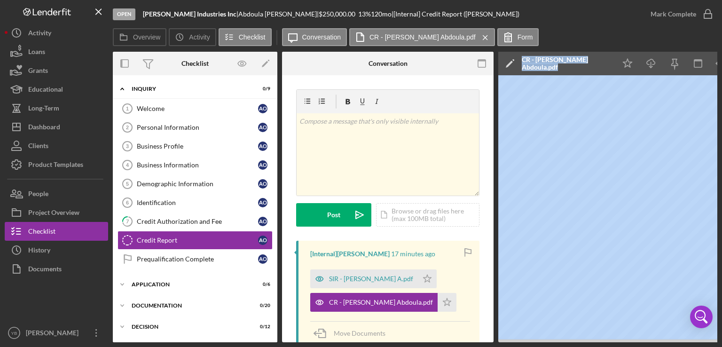
drag, startPoint x: 468, startPoint y: 342, endPoint x: 522, endPoint y: 341, distance: 54.6
click at [522, 341] on div "Overview Internal Workflow Stage Open Icon/Dropdown Arrow Archive (can unarchiv…" at bounding box center [415, 197] width 605 height 291
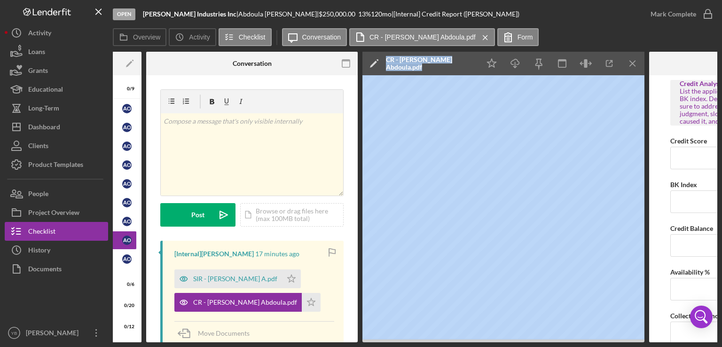
scroll to position [0, 140]
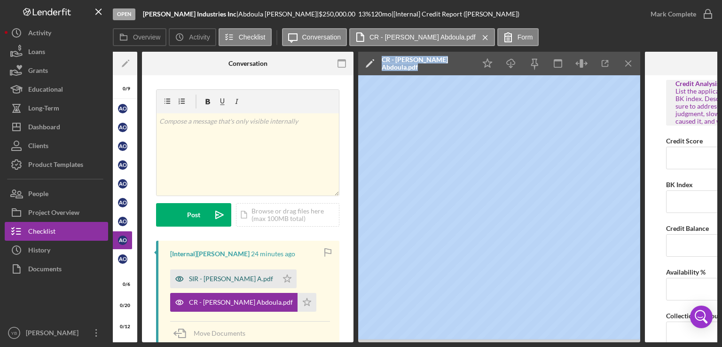
click at [227, 279] on div "SIR - [PERSON_NAME] A.pdf" at bounding box center [231, 279] width 84 height 8
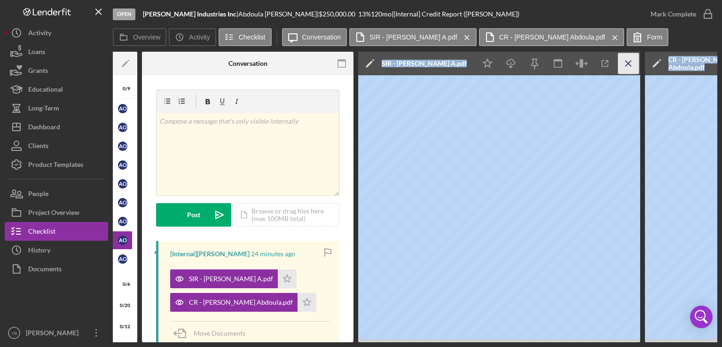
click at [628, 68] on icon "Icon/Menu Close" at bounding box center [628, 63] width 21 height 21
